Goal: Information Seeking & Learning: Compare options

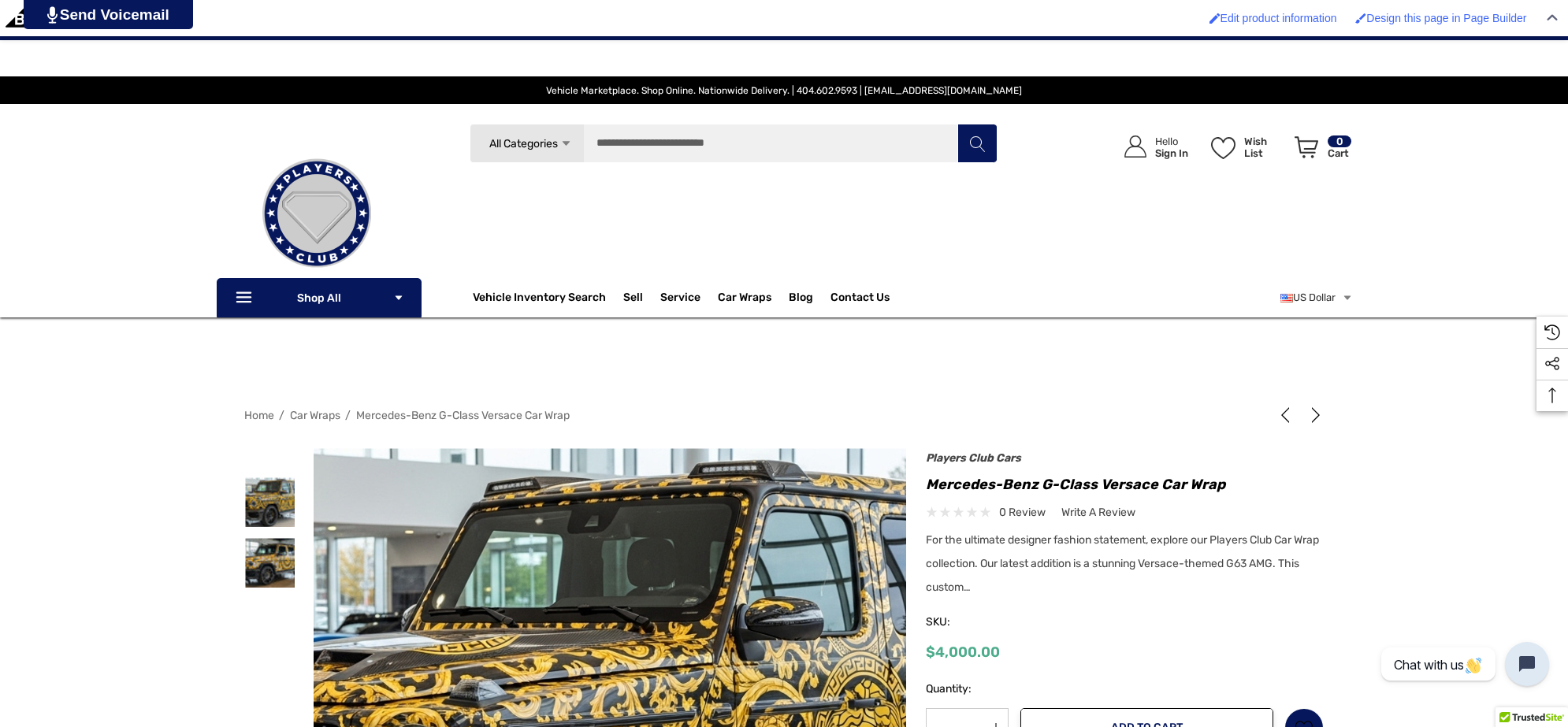
click at [924, 479] on div "Previous Next Custom Built Versace Widebody 2025 Mercedes-Benz G63 AMG by Playe…" at bounding box center [1115, 649] width 418 height 386
click at [1251, 479] on h1 "Mercedes-Benz G-Class Versace Car Wrap" at bounding box center [1124, 484] width 398 height 25
copy h1 "Mercedes-Benz G-Class Versace Car Wrap"
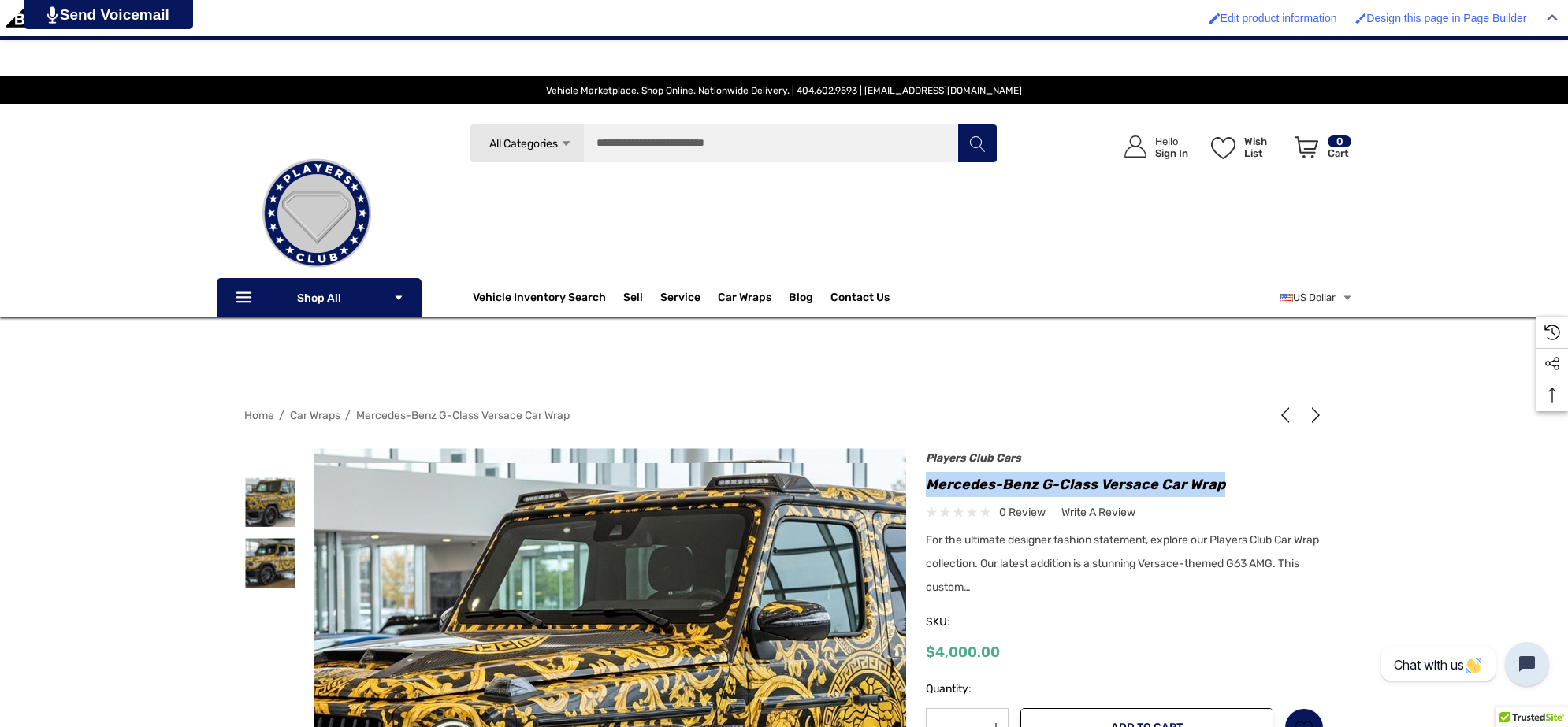
click at [576, 652] on img at bounding box center [633, 738] width 1008 height 550
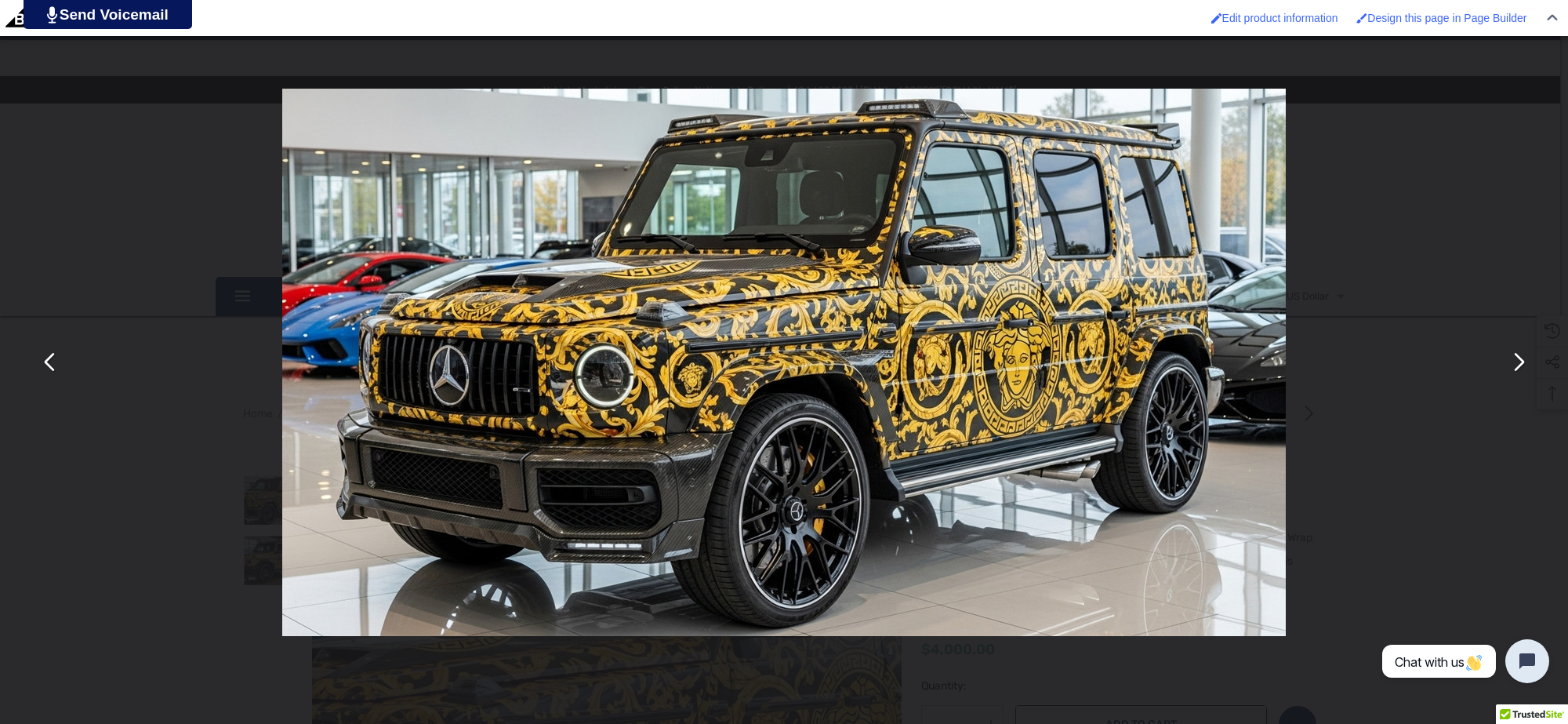
click at [1525, 366] on button "You can close this modal content with the ESC key" at bounding box center [1518, 362] width 38 height 38
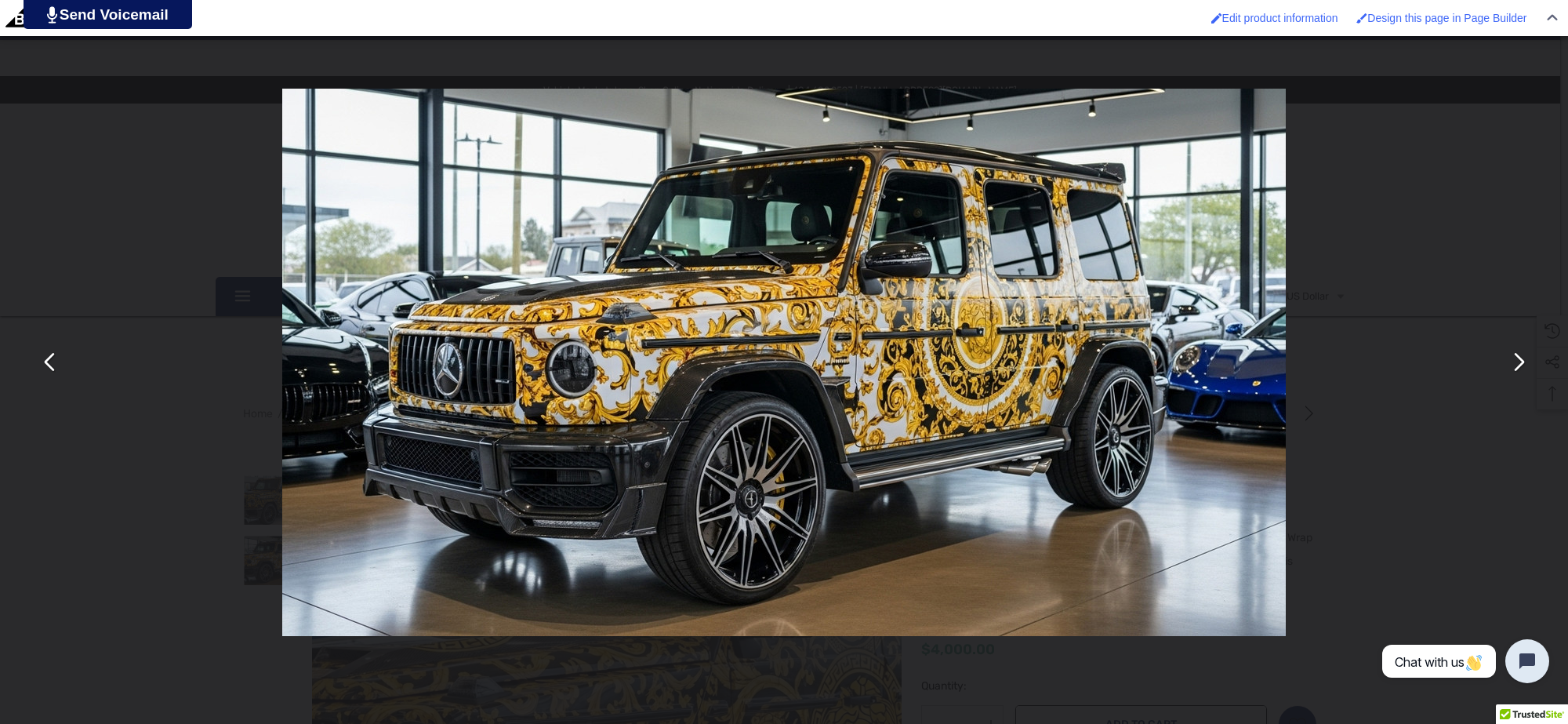
click at [1361, 419] on div "You can close this modal content with the ESC key" at bounding box center [784, 362] width 1568 height 724
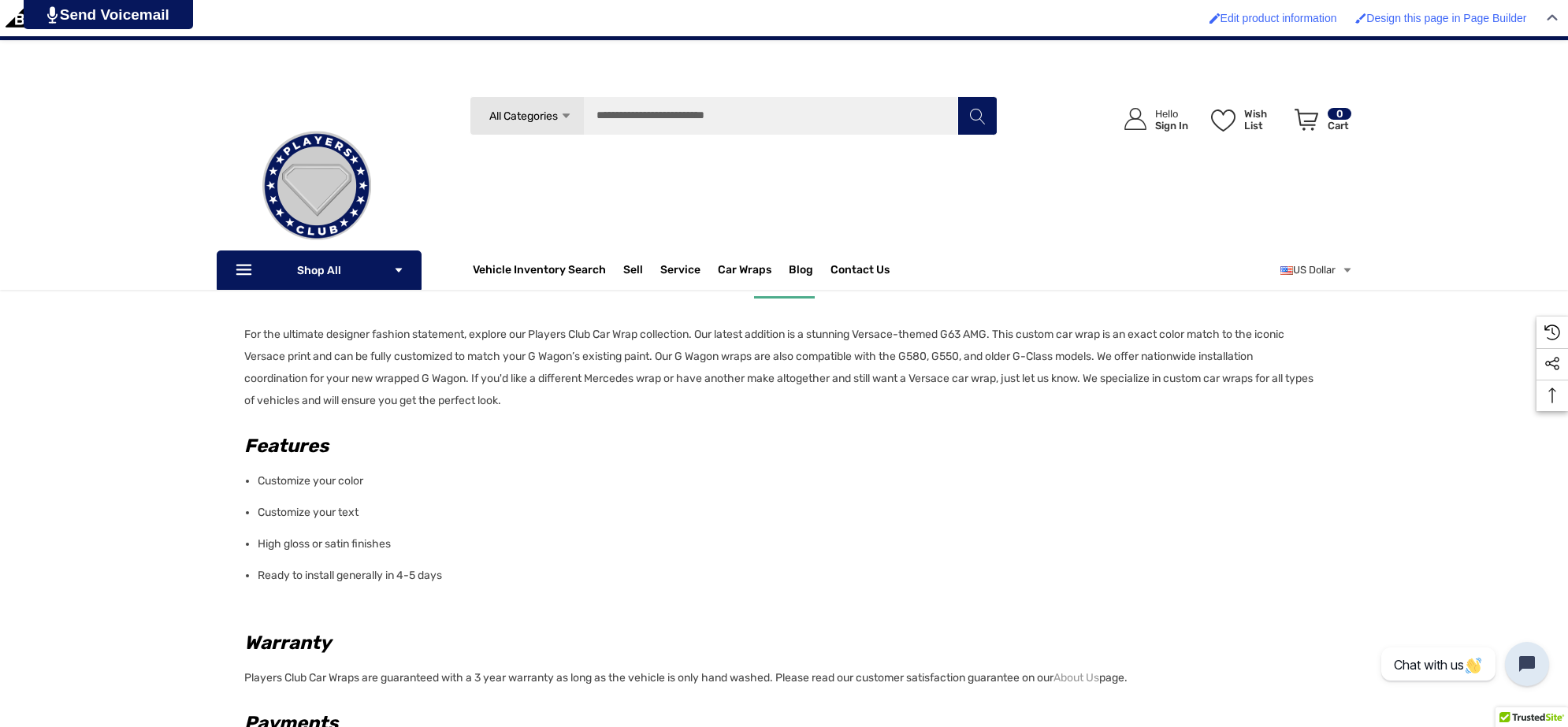
scroll to position [689, 0]
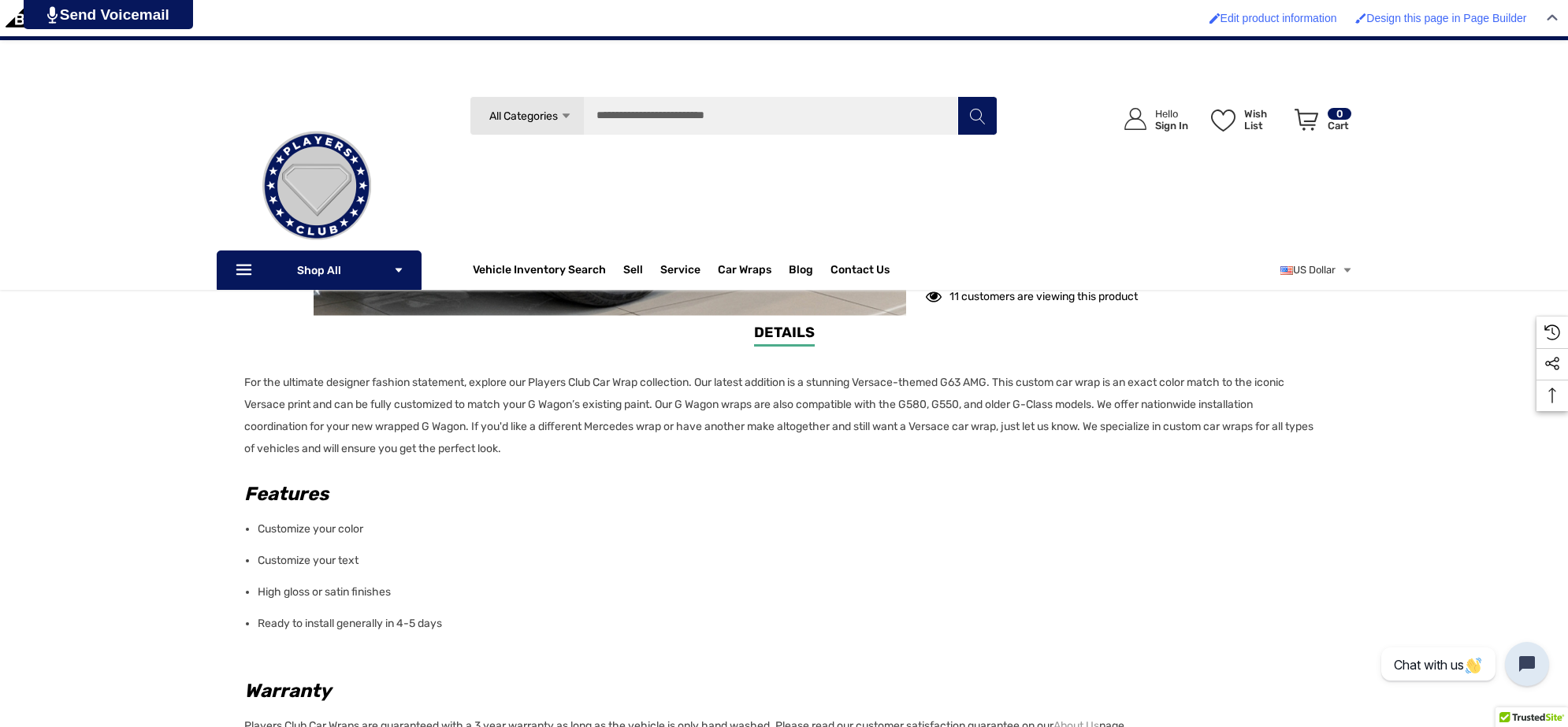
click at [240, 382] on div "Details Details For the ultimate designer fashion statement, explore our Player…" at bounding box center [784, 657] width 1568 height 668
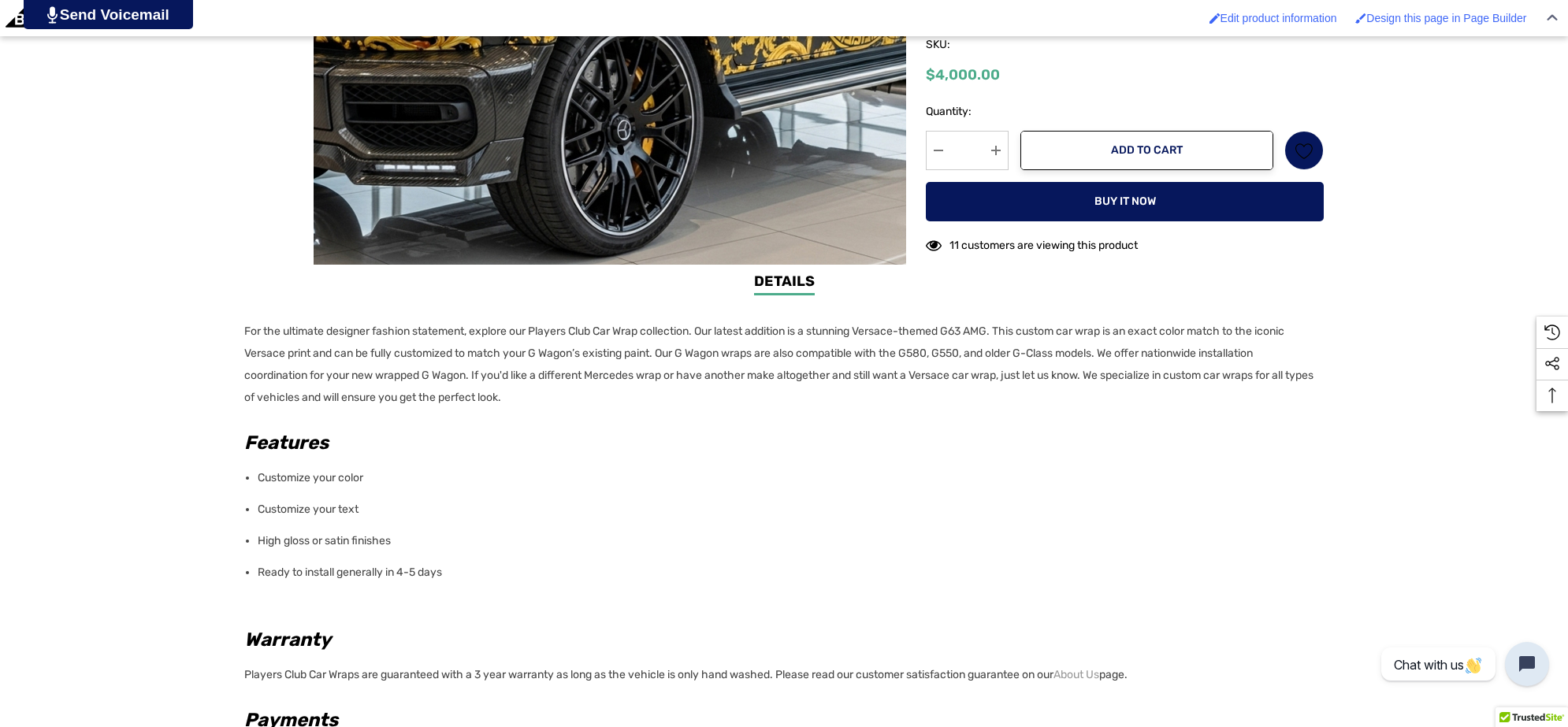
scroll to position [1083, 0]
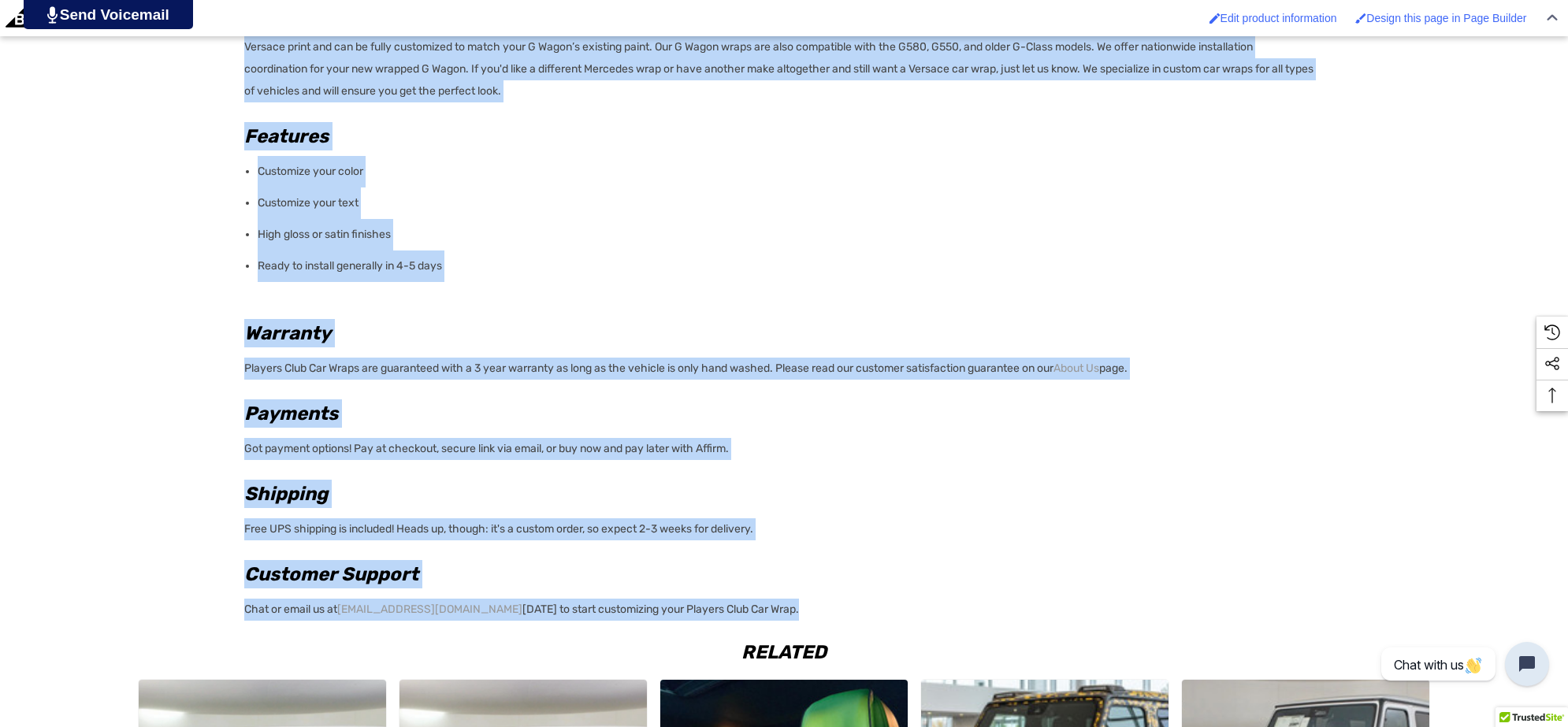
click at [790, 608] on p "Chat or email us at info@playersclubcars.com today to start customizing your Pl…" at bounding box center [779, 607] width 1070 height 27
copy div "For the ultimate designer fashion statement, explore our Players Club Car Wrap …"
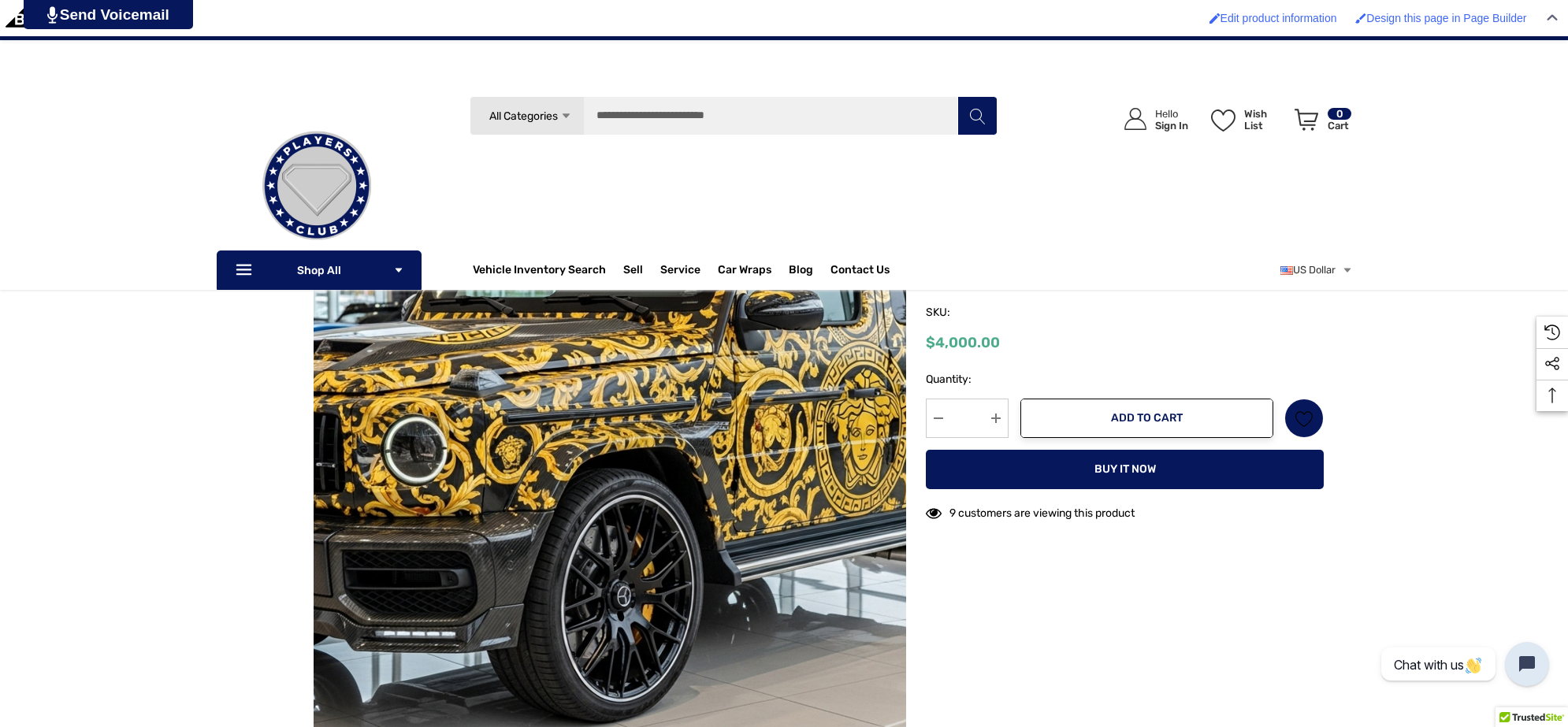
scroll to position [0, 0]
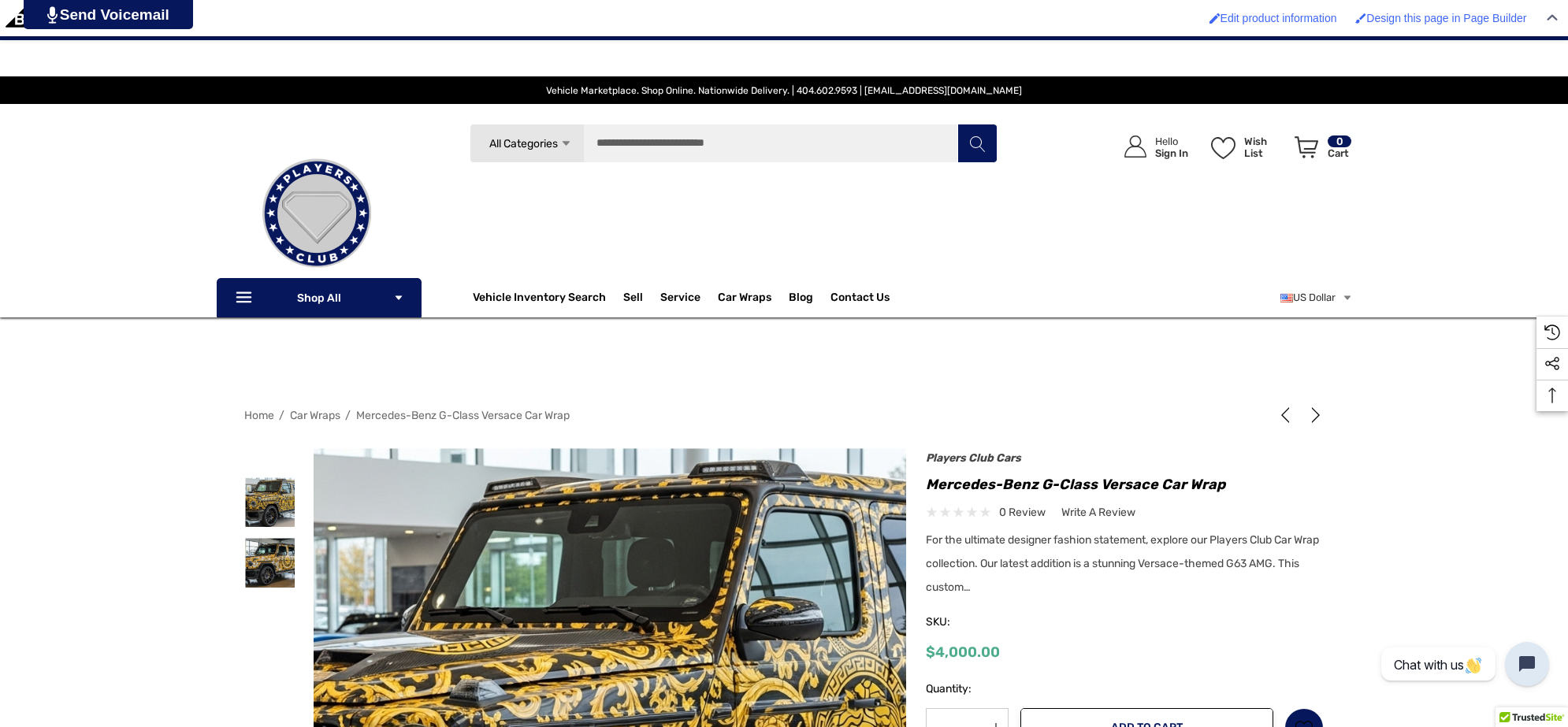
click at [320, 418] on span "Car Wraps" at bounding box center [315, 415] width 51 height 13
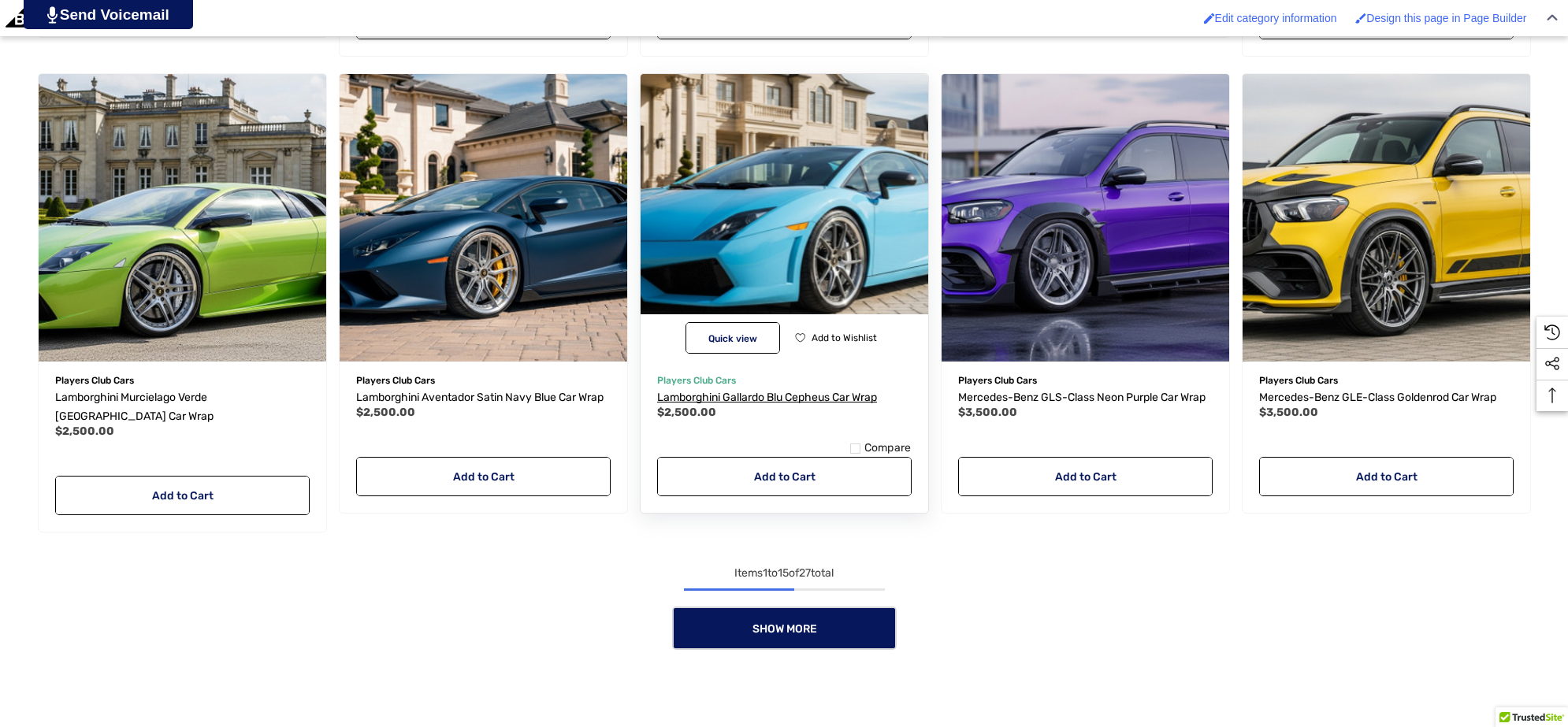
scroll to position [1771, 0]
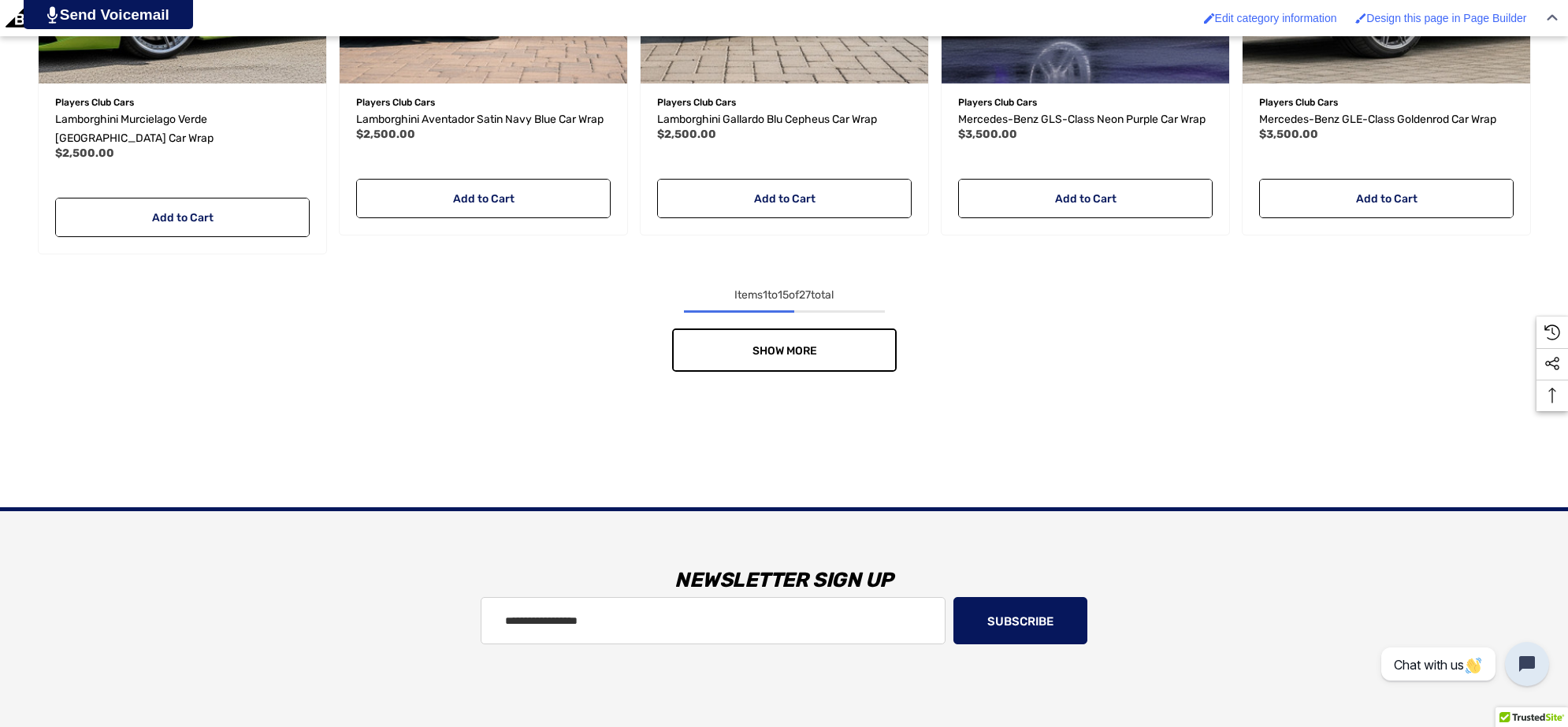
click at [829, 328] on link "Show More" at bounding box center [784, 350] width 225 height 43
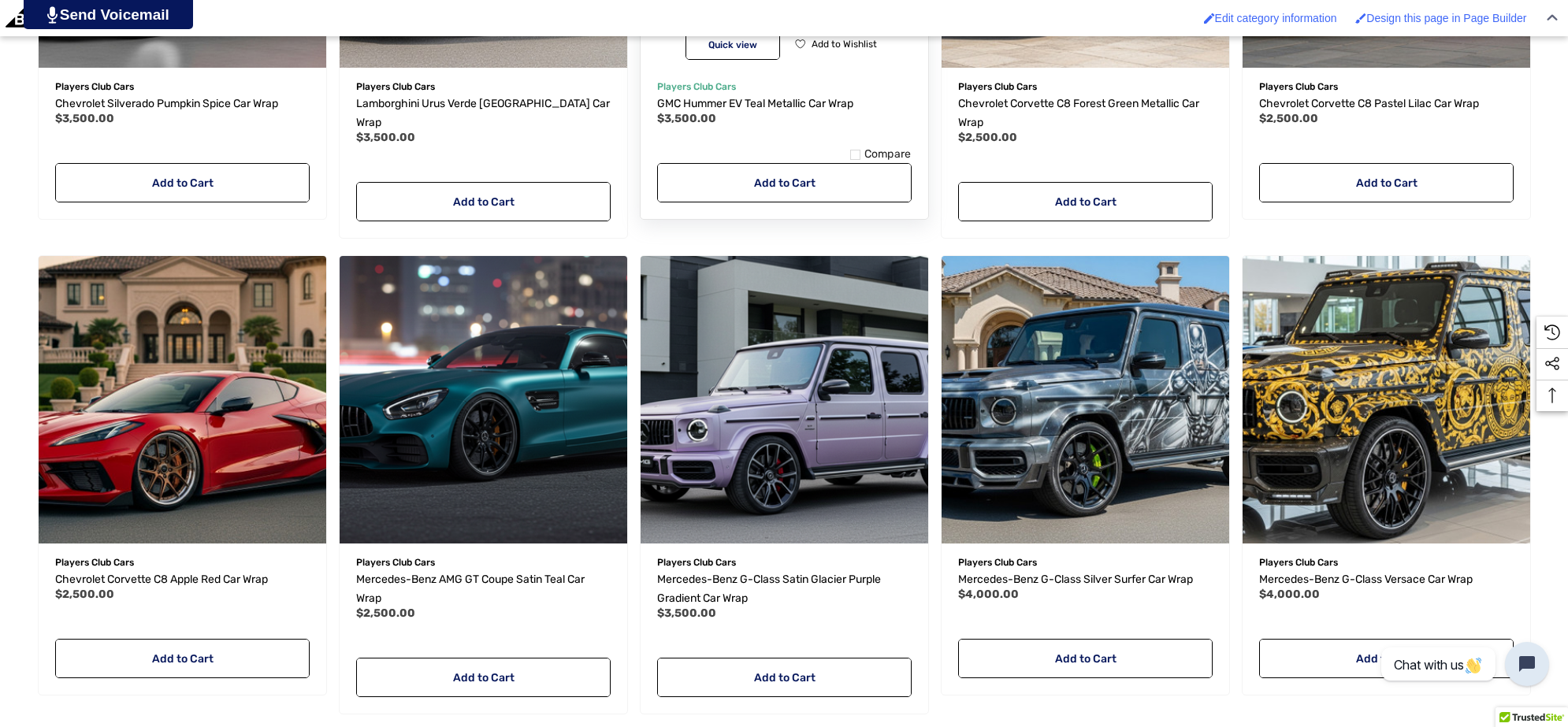
scroll to position [2263, 0]
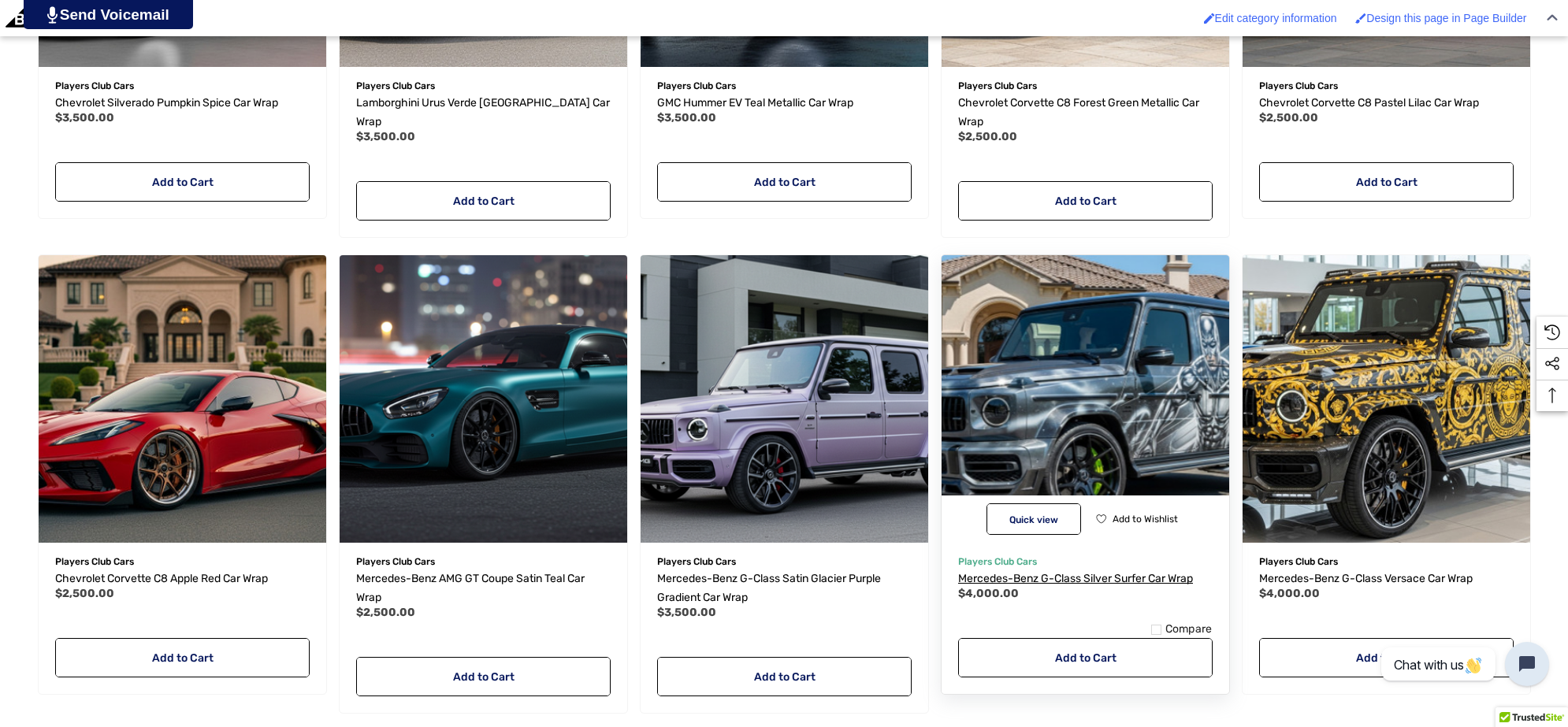
click at [1048, 572] on span "Mercedes-Benz G-Class Silver Surfer Car Wrap" at bounding box center [1075, 579] width 235 height 13
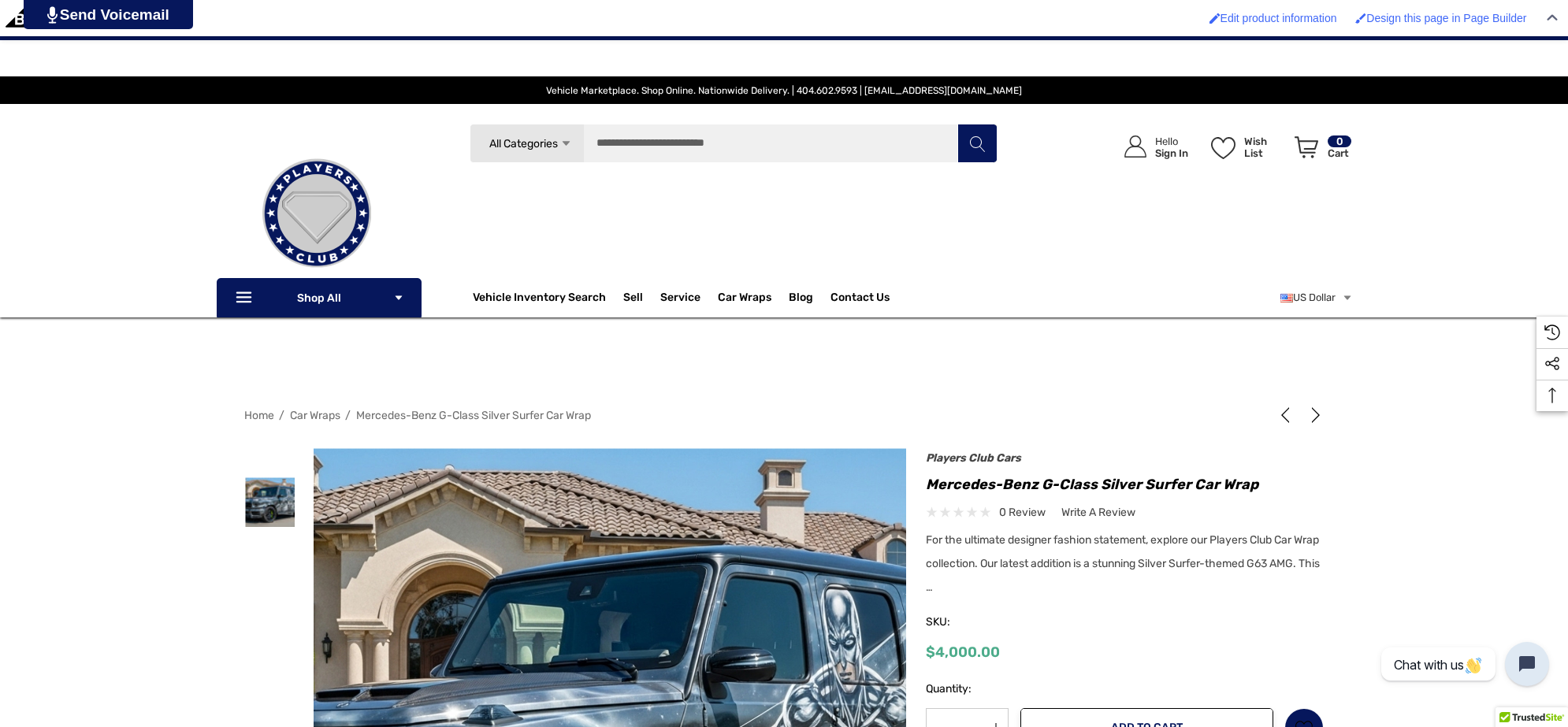
click at [927, 478] on h1 "Mercedes-Benz G-Class Silver Surfer Car Wrap" at bounding box center [1124, 484] width 398 height 25
click at [1257, 482] on h1 "Mercedes-Benz G-Class Silver Surfer Car Wrap" at bounding box center [1124, 484] width 398 height 25
copy h1 "Mercedes-Benz G-Class Silver Surfer Car Wrap"
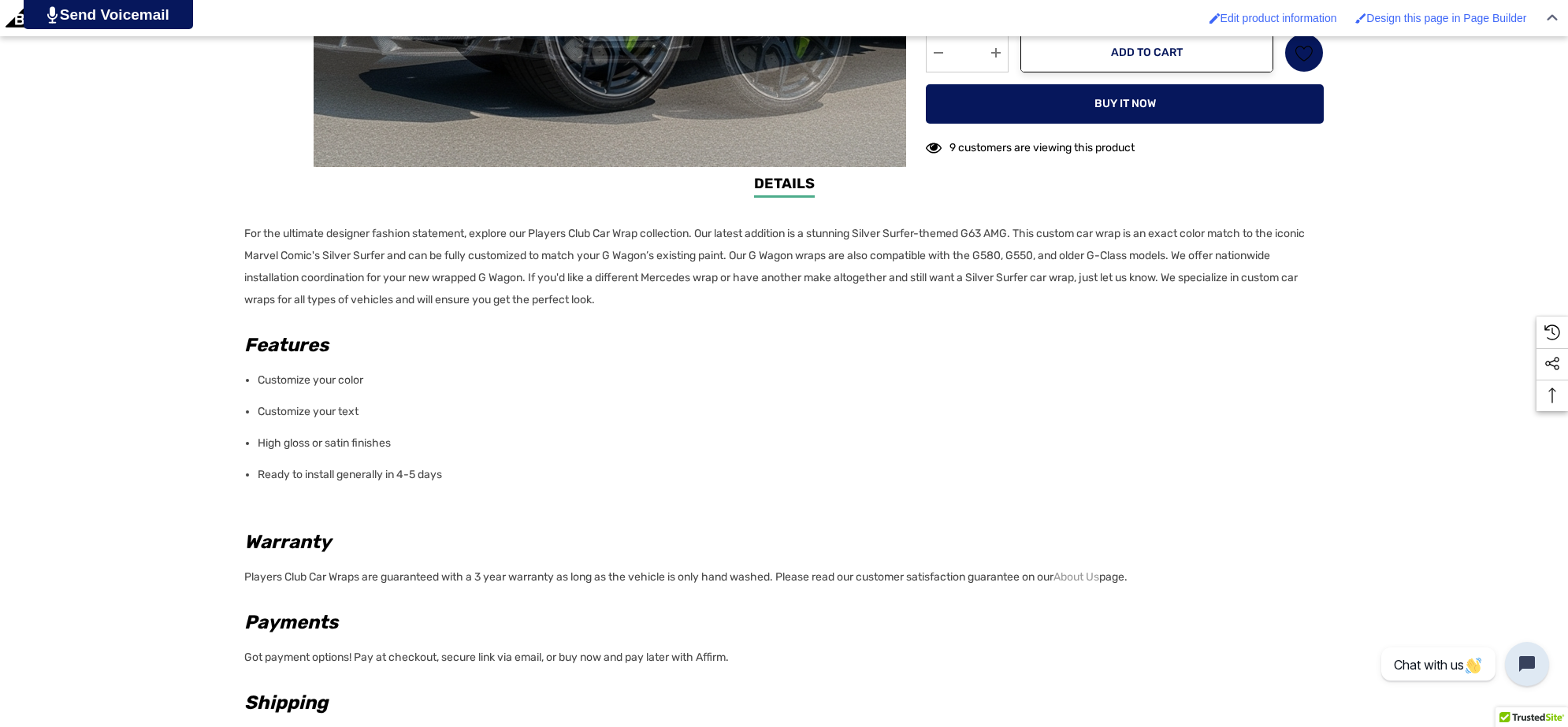
scroll to position [886, 0]
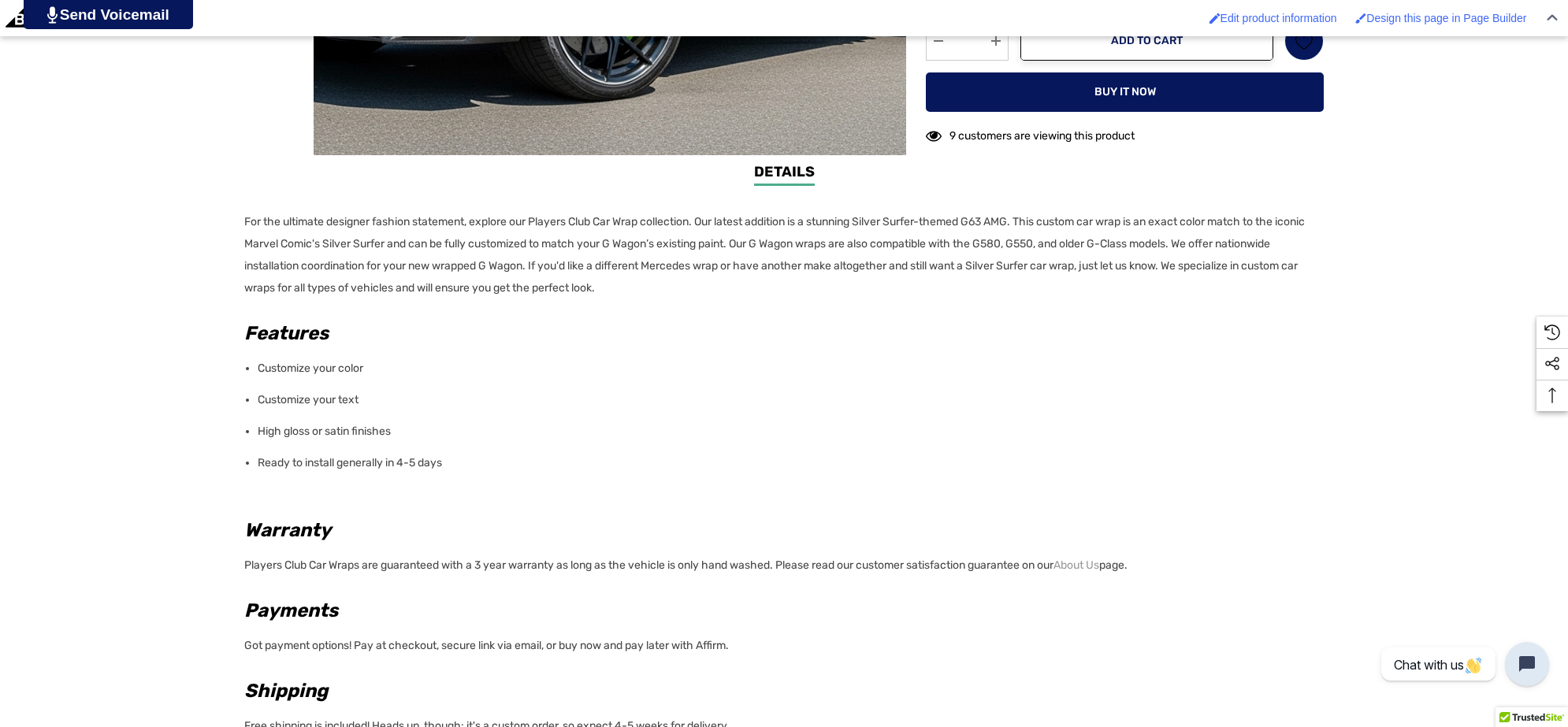
click at [233, 217] on div "Details Details For the ultimate designer fashion statement, explore our Player…" at bounding box center [784, 496] width 1568 height 668
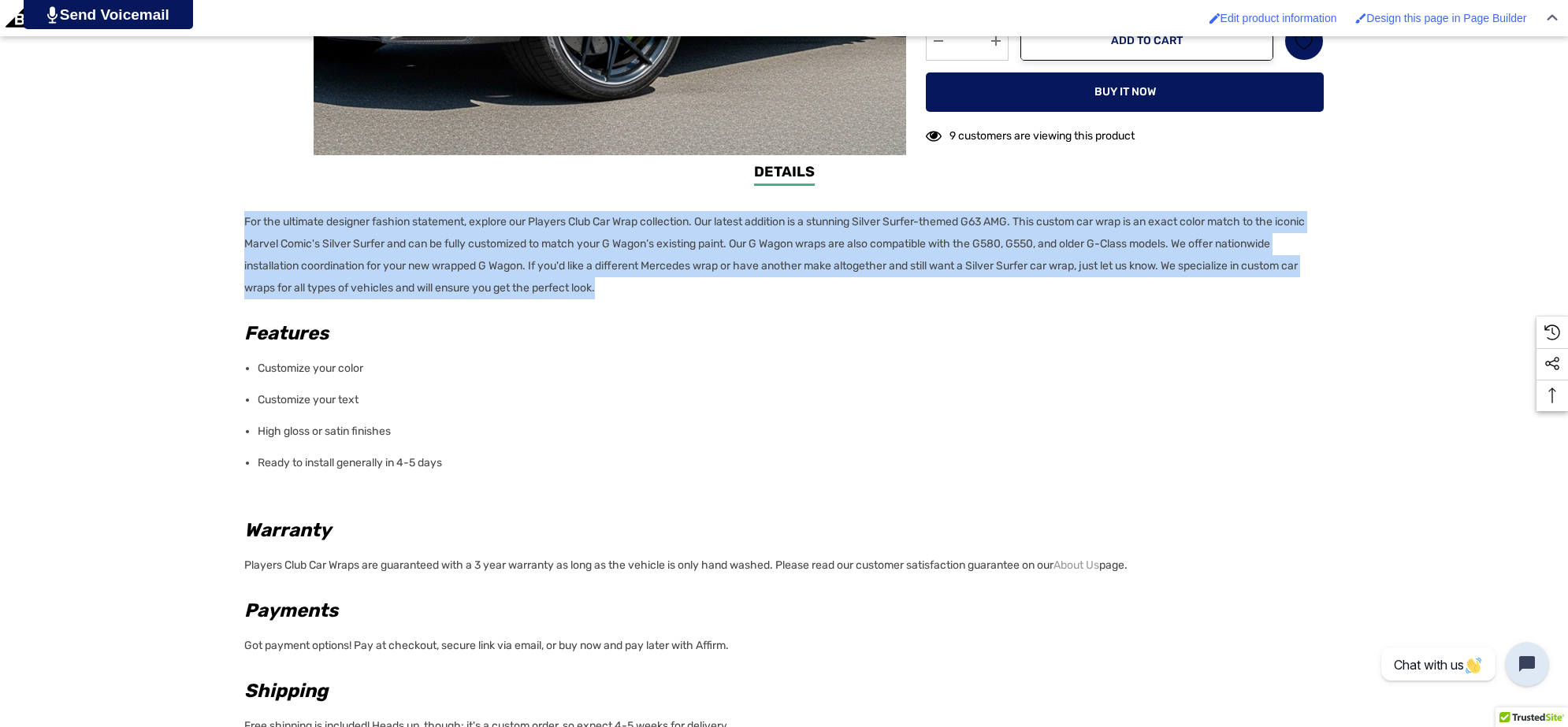
click at [714, 289] on p "For the ultimate designer fashion statement, explore our Players Club Car Wrap …" at bounding box center [779, 255] width 1070 height 88
copy p "For the ultimate designer fashion statement, explore our Players Club Car Wrap …"
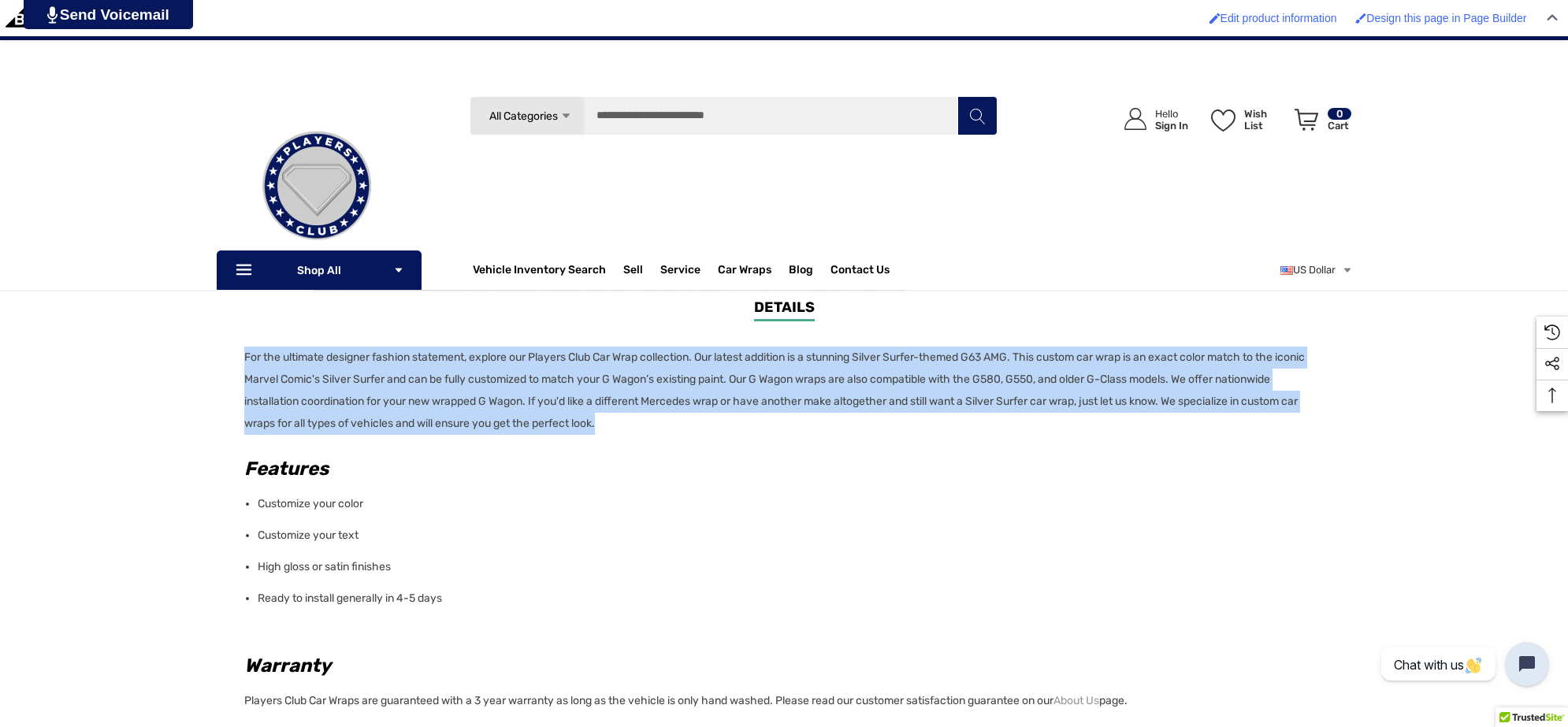
scroll to position [492, 0]
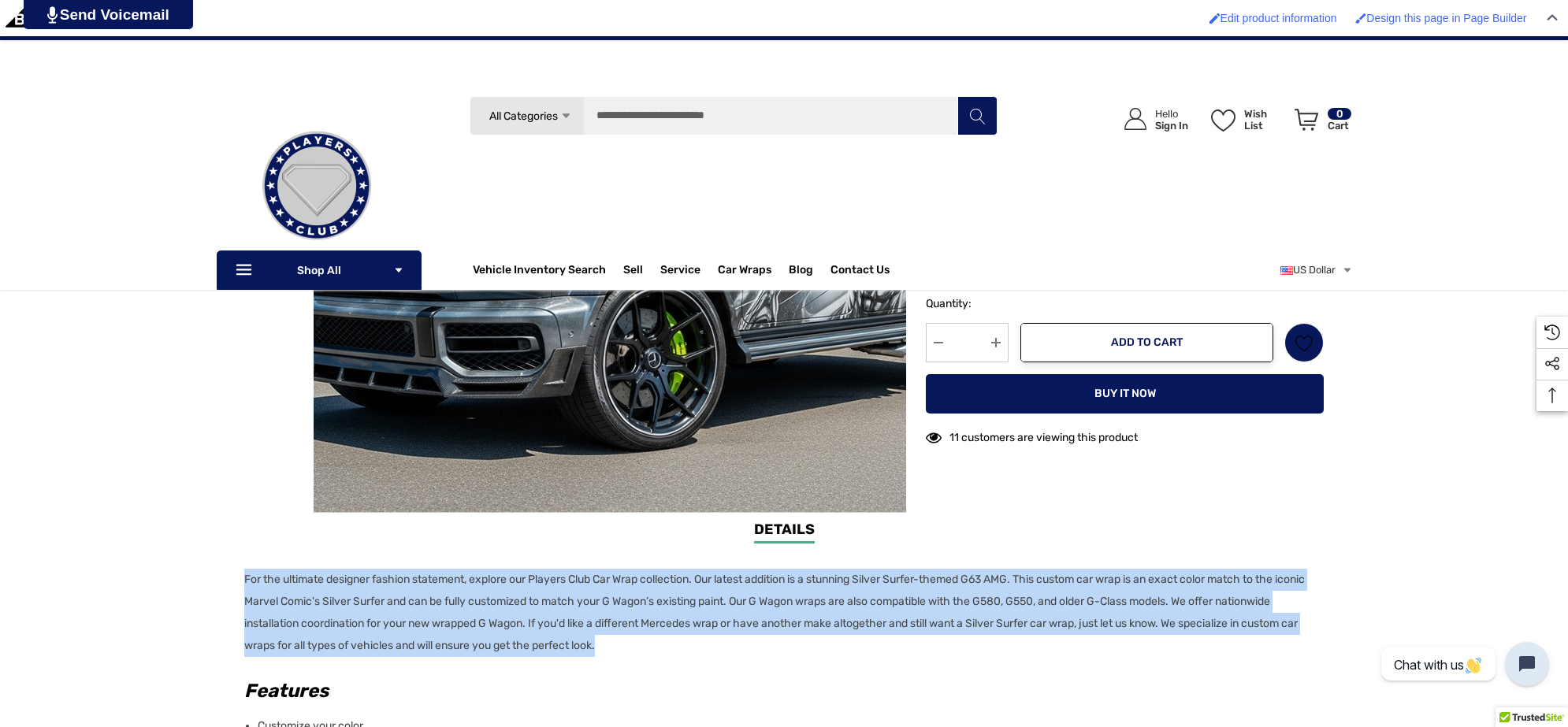
click at [545, 362] on img at bounding box center [655, 226] width 1008 height 550
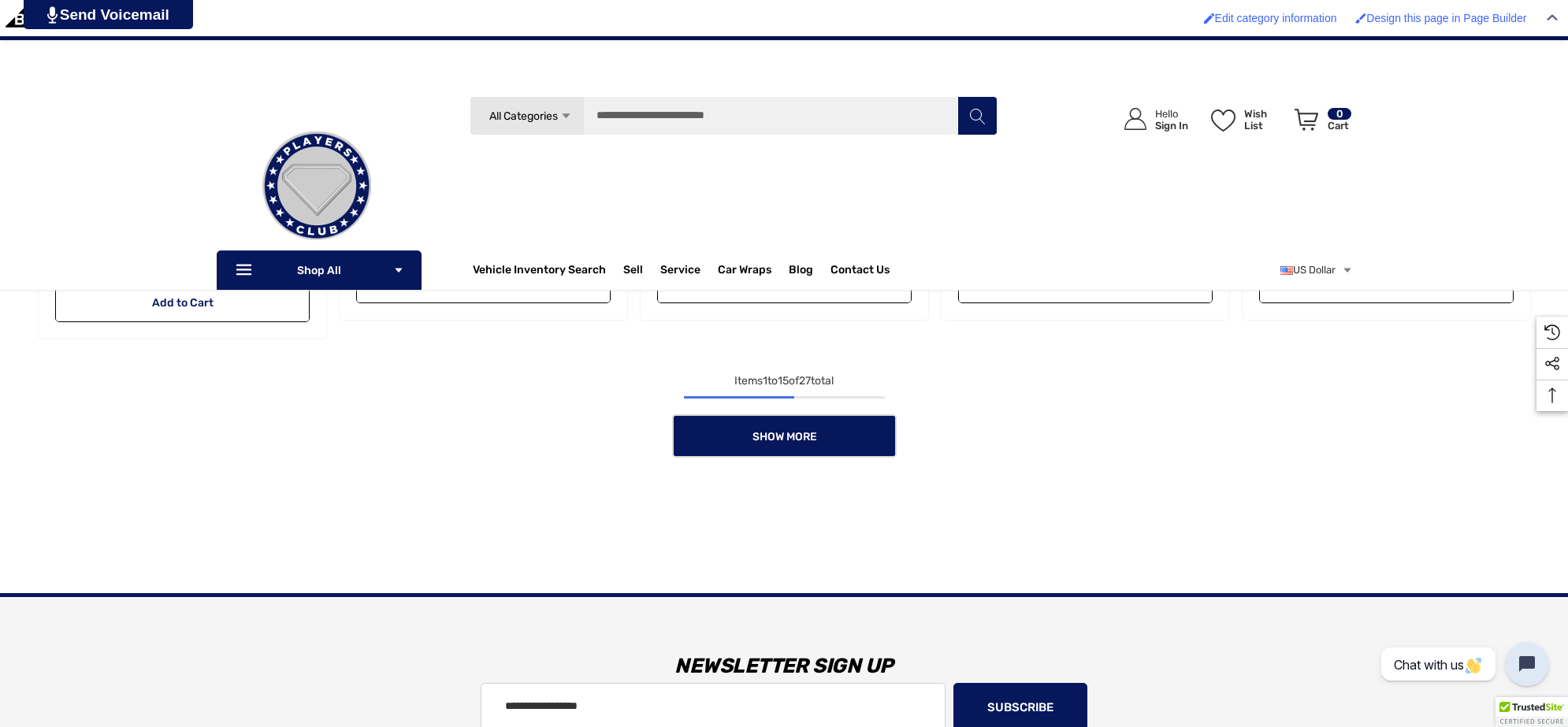
scroll to position [1575, 0]
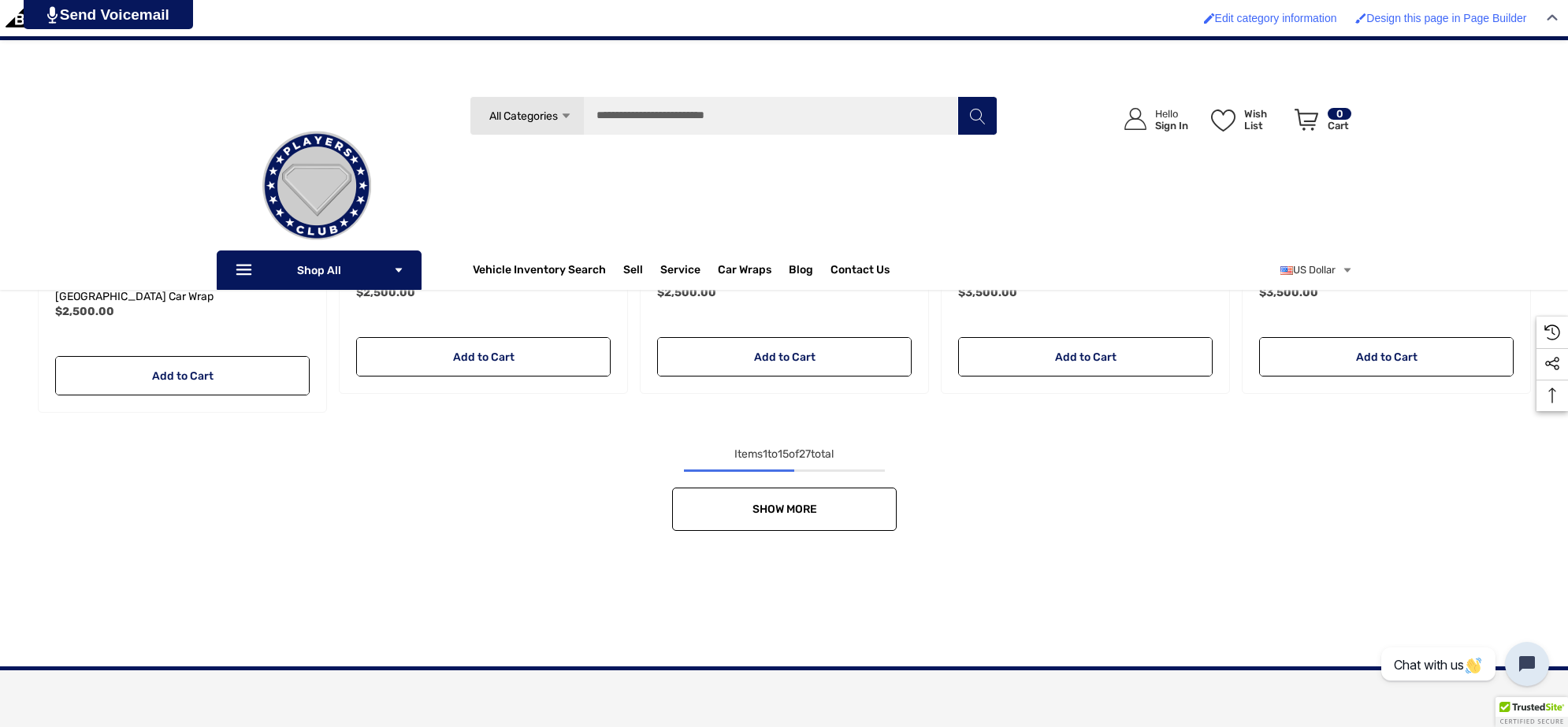
click at [817, 487] on link "Show More" at bounding box center [784, 509] width 225 height 43
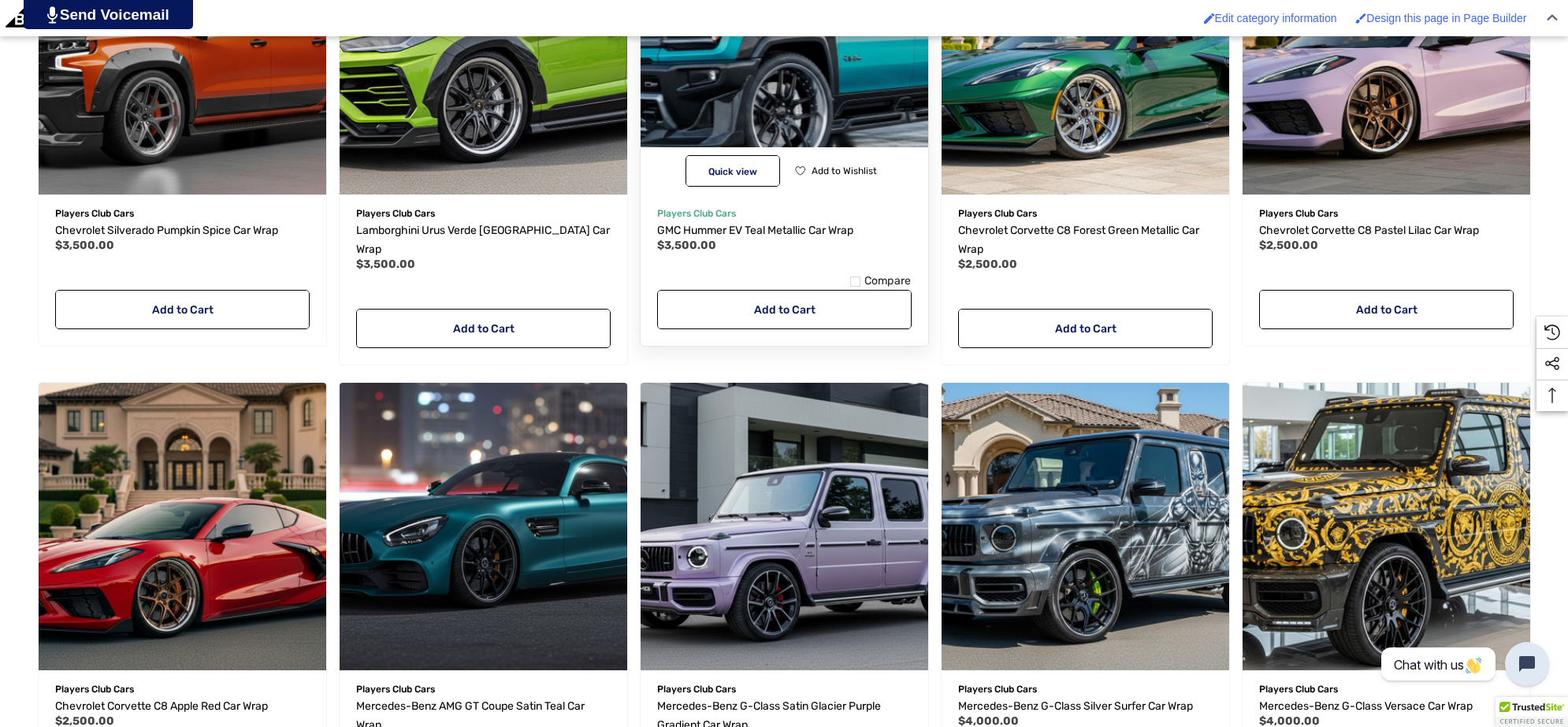
scroll to position [2363, 0]
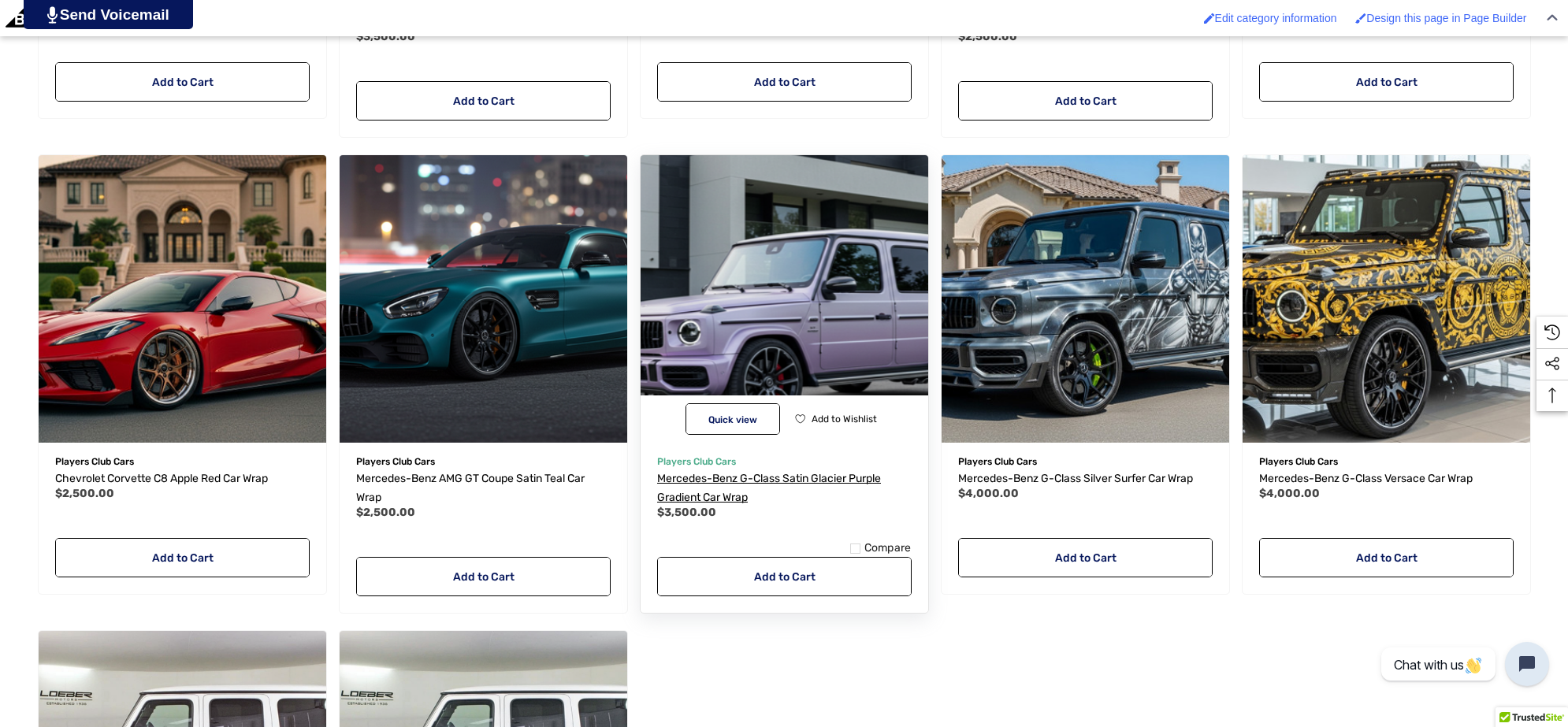
click at [731, 481] on span "Mercedes-Benz G-Class Satin Glacier Purple Gradient Car Wrap" at bounding box center [769, 487] width 224 height 32
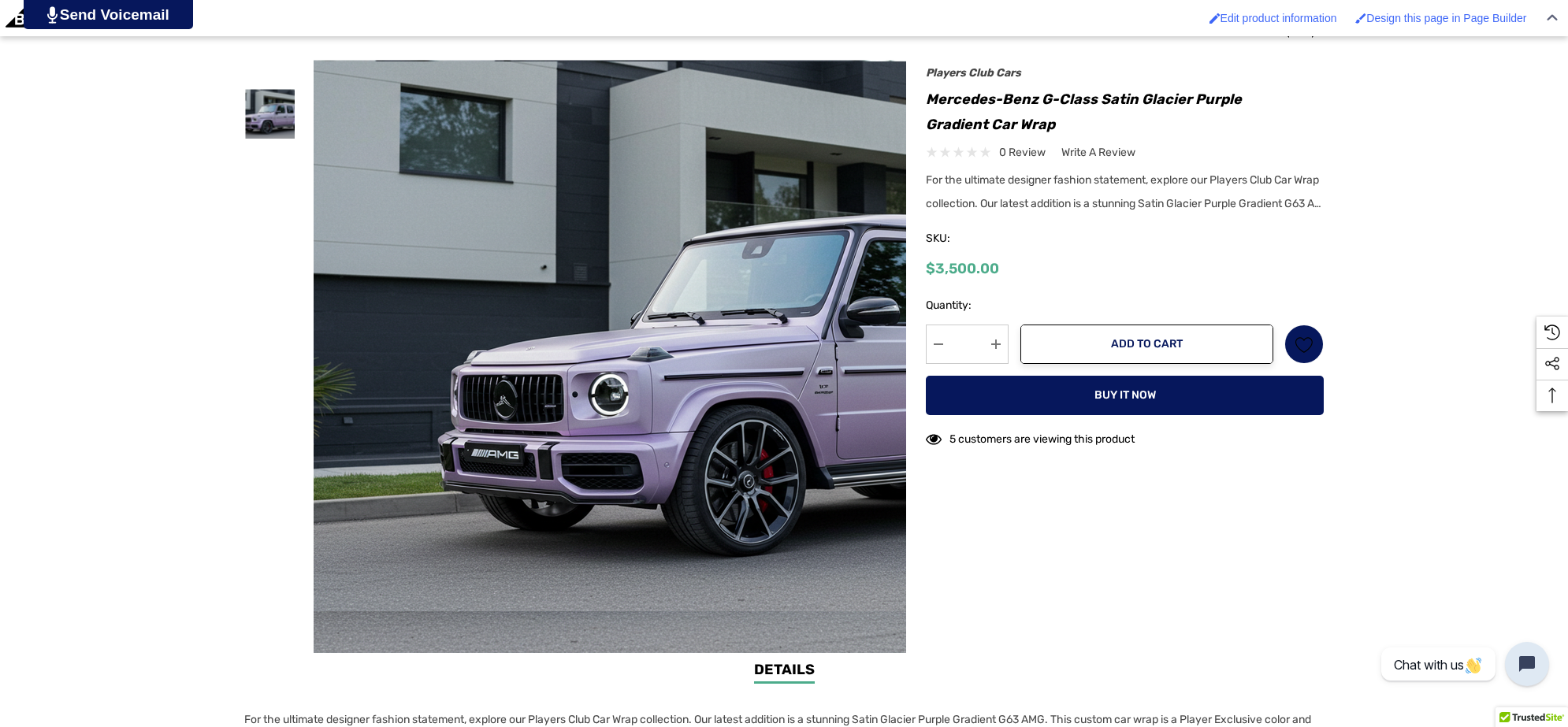
scroll to position [394, 0]
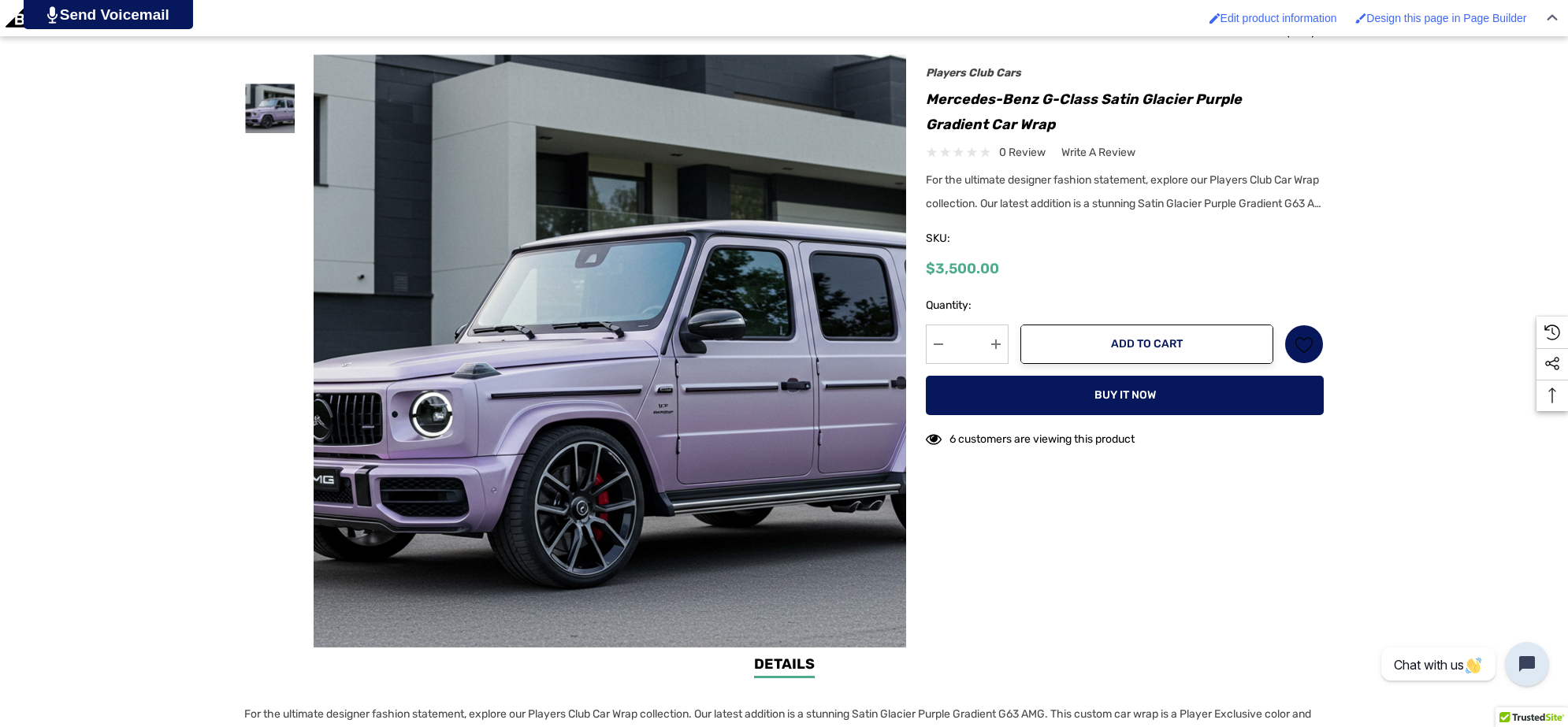
click at [927, 93] on h1 "Mercedes-Benz G-Class Satin Glacier Purple Gradient Car Wrap" at bounding box center [1124, 112] width 398 height 51
click at [1067, 122] on h1 "Mercedes-Benz G-Class Satin Glacier Purple Gradient Car Wrap" at bounding box center [1124, 112] width 398 height 51
copy h1 "Mercedes-Benz G-Class Satin Glacier Purple Gradient Car Wrap"
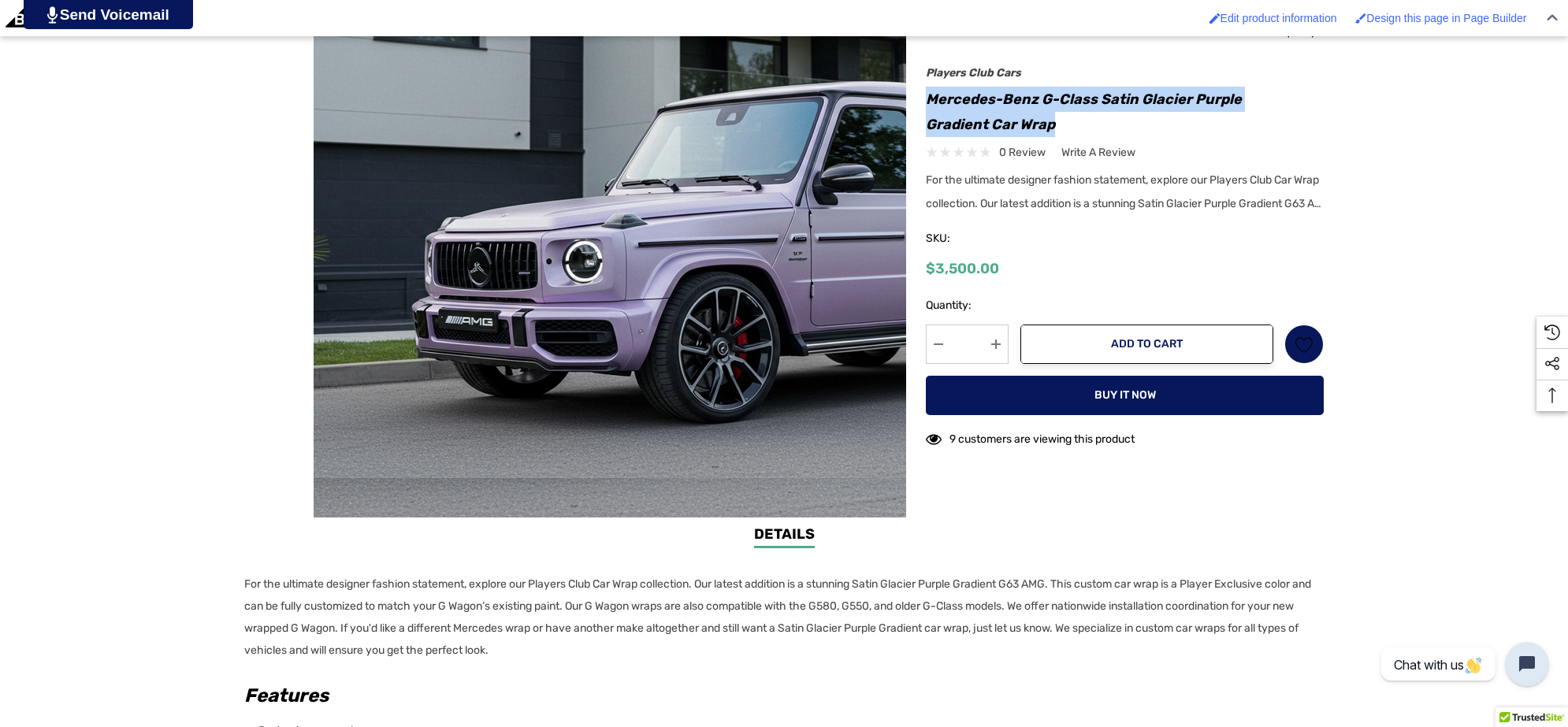
scroll to position [788, 0]
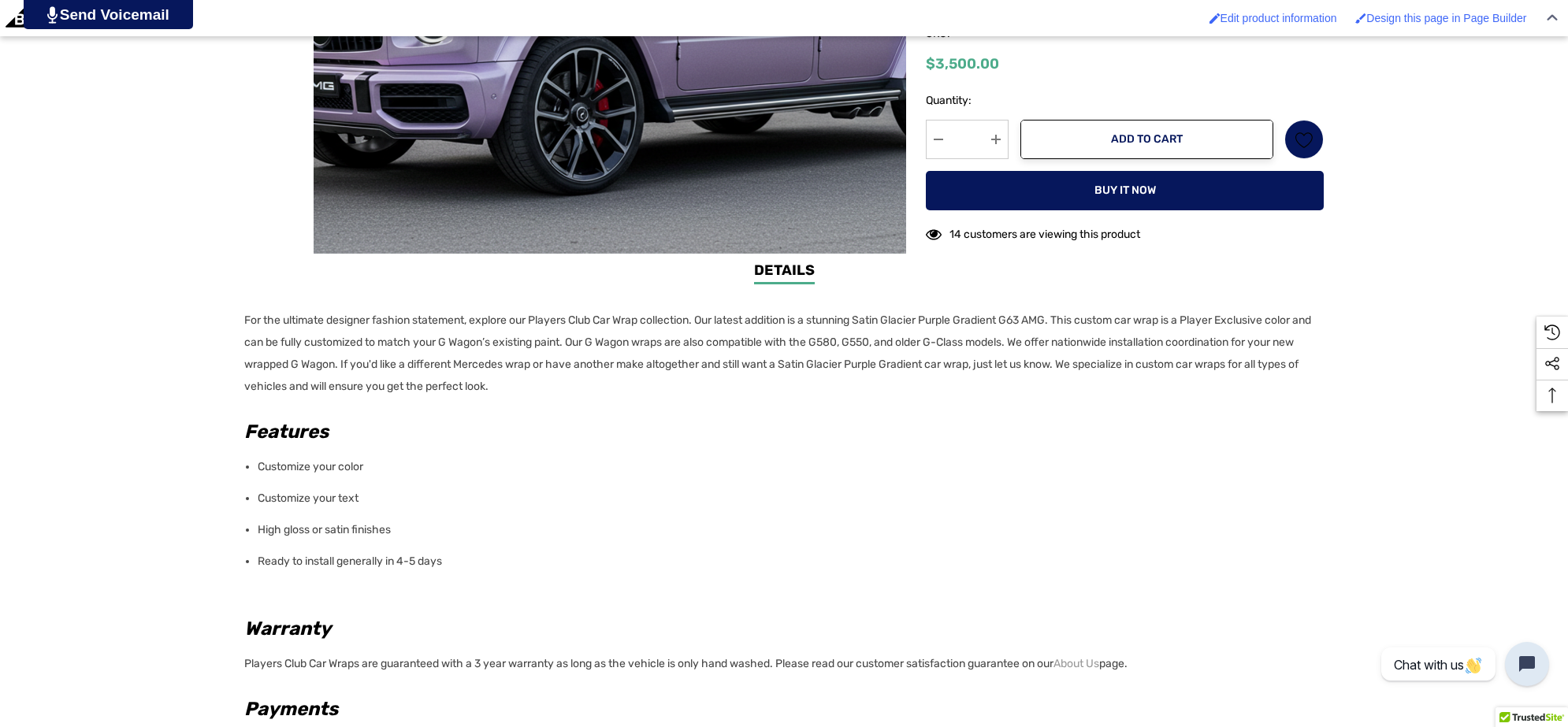
click at [583, 386] on p "For the ultimate designer fashion statement, explore our Players Club Car Wrap …" at bounding box center [779, 353] width 1070 height 88
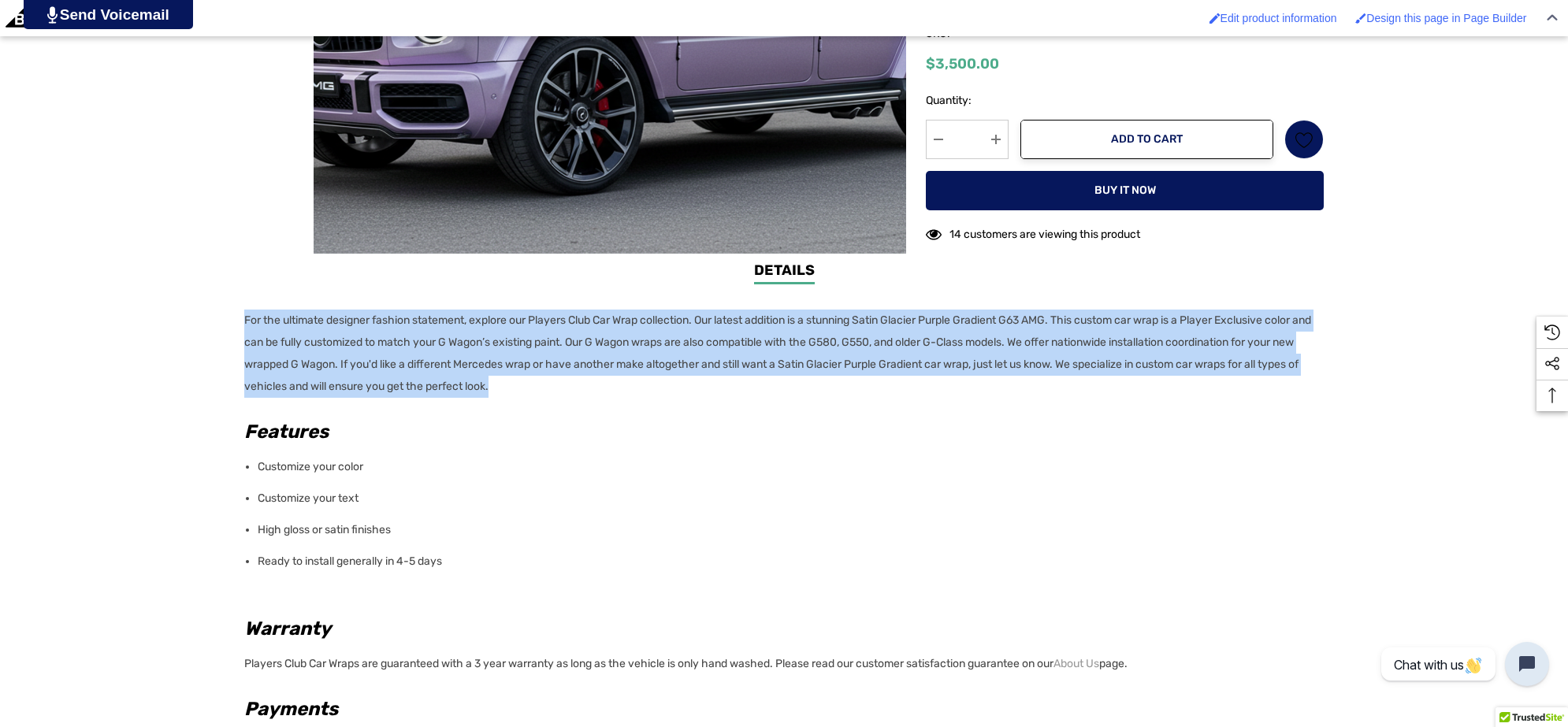
click at [245, 321] on p "For the ultimate designer fashion statement, explore our Players Club Car Wrap …" at bounding box center [779, 353] width 1070 height 88
copy p "For the ultimate designer fashion statement, explore our Players Club Car Wrap …"
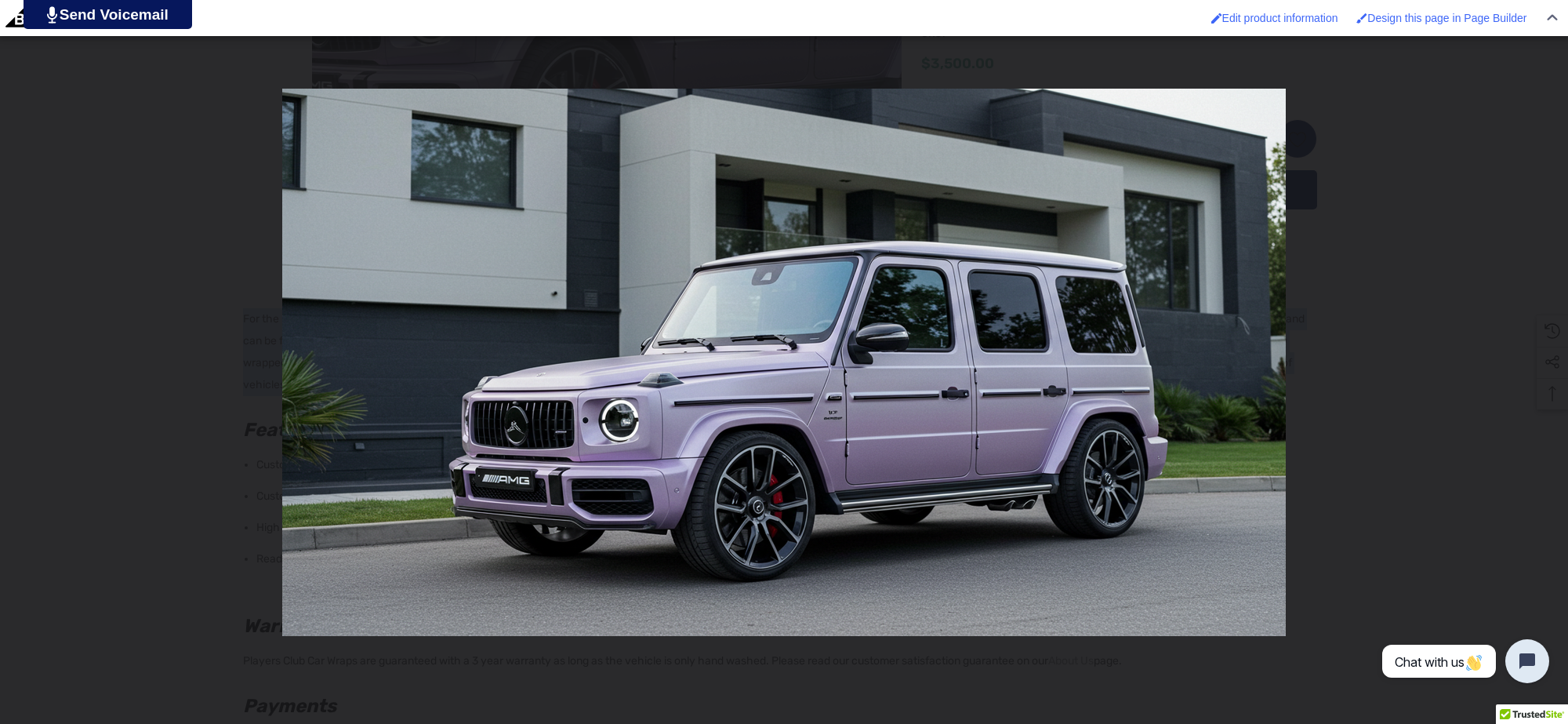
click at [88, 196] on div "You can close this modal content with the ESC key" at bounding box center [784, 362] width 1568 height 724
